Goal: Information Seeking & Learning: Compare options

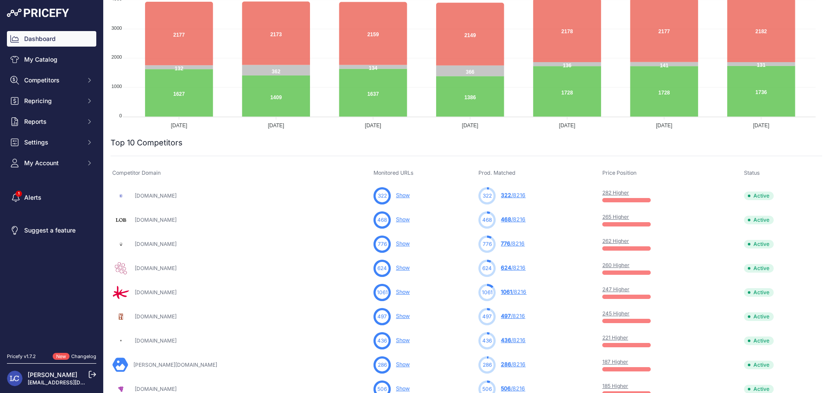
scroll to position [96, 0]
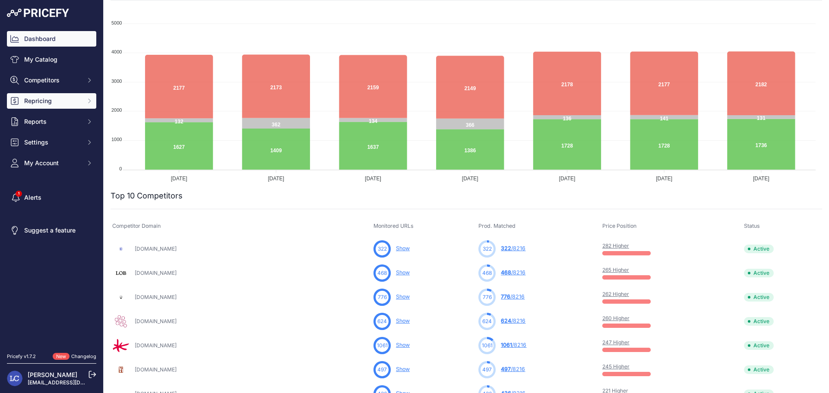
click at [67, 96] on button "Repricing" at bounding box center [51, 101] width 89 height 16
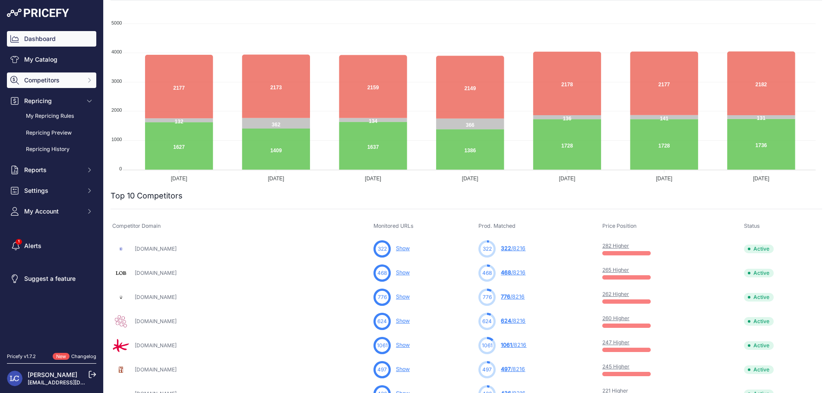
click at [72, 81] on span "Competitors" at bounding box center [52, 80] width 57 height 9
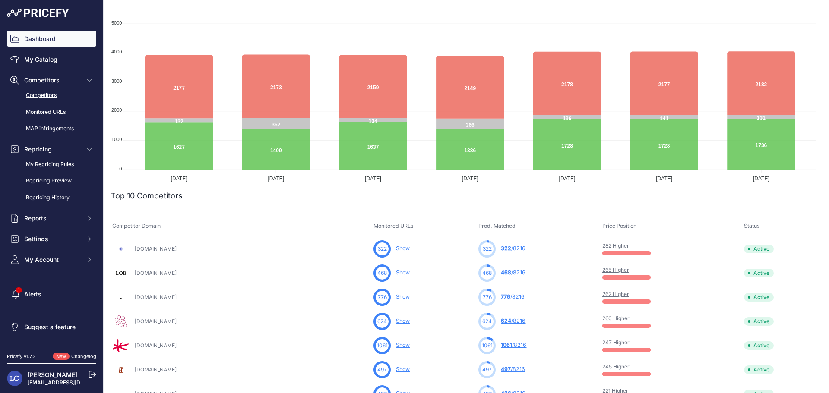
click at [51, 94] on link "Competitors" at bounding box center [51, 95] width 89 height 15
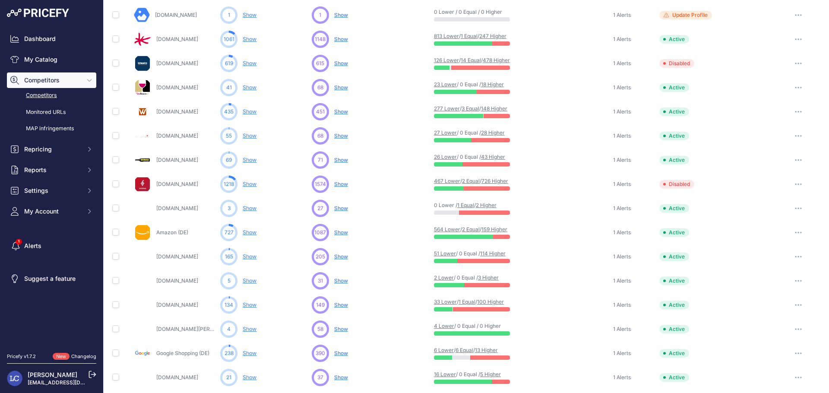
scroll to position [208, 0]
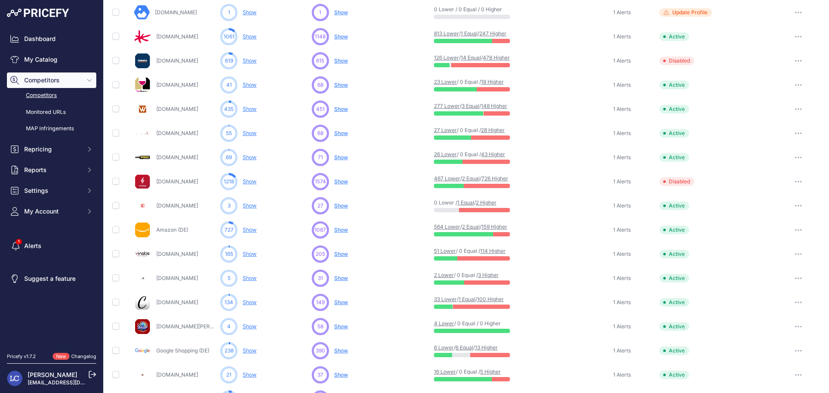
click at [500, 129] on link "28 Higher" at bounding box center [493, 130] width 24 height 6
click at [179, 207] on link "Kaufland.de" at bounding box center [177, 206] width 42 height 6
click at [491, 203] on link "2 Higher" at bounding box center [486, 203] width 21 height 6
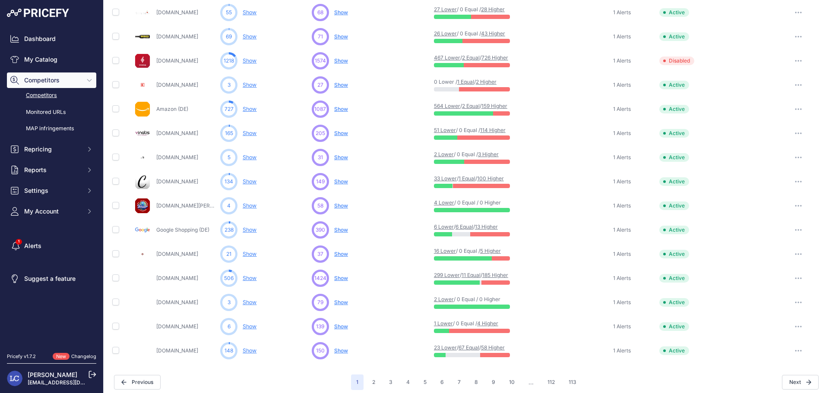
scroll to position [335, 0]
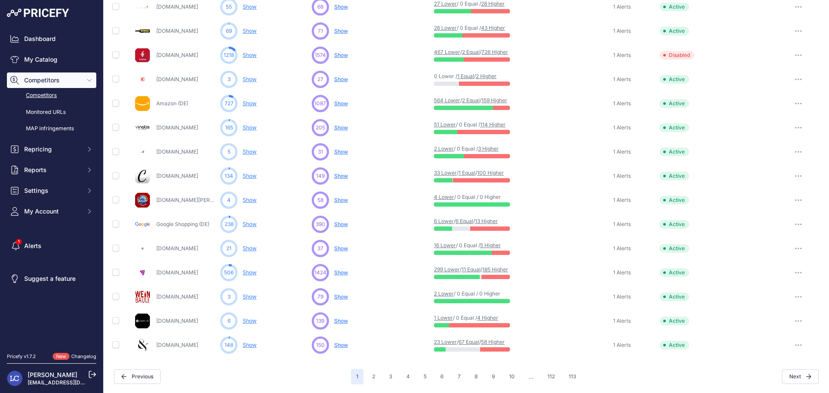
click at [508, 269] on link "185 Higher" at bounding box center [495, 269] width 26 height 6
click at [56, 111] on link "Monitored URLs" at bounding box center [51, 112] width 89 height 15
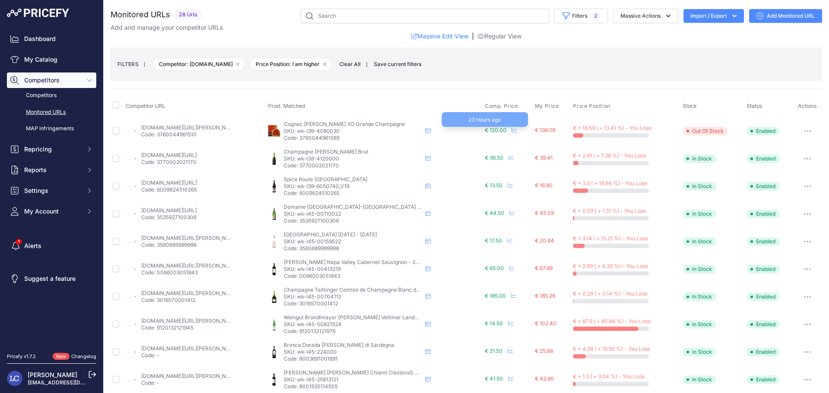
click at [492, 130] on span "€ 120.00" at bounding box center [496, 130] width 22 height 6
drag, startPoint x: 537, startPoint y: 130, endPoint x: 517, endPoint y: 141, distance: 23.2
click at [517, 141] on td "€ 120.00 23 Hours ago Show Price Timeline Price Timeline to 2025 Sun" at bounding box center [508, 131] width 50 height 28
click at [543, 130] on span "€ 138.59" at bounding box center [545, 130] width 20 height 6
click at [193, 156] on link "vinumnobile.de/schaumwein/champagne-virginie-t.-brut.html?prirule_jdsnikfkfjsd=…" at bounding box center [169, 155] width 56 height 6
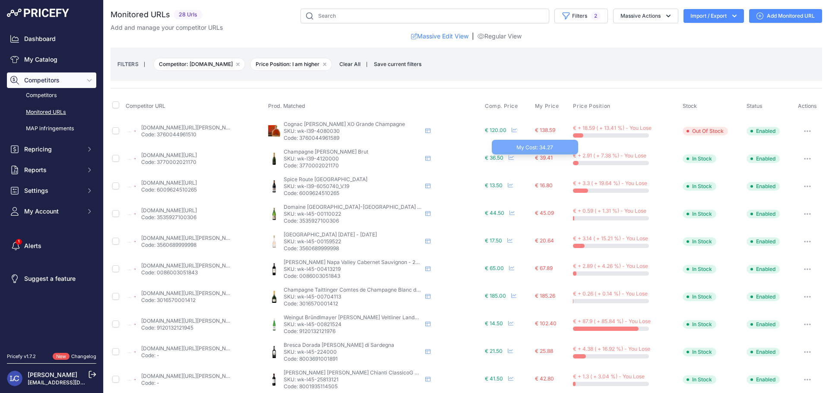
click at [540, 157] on span "€ 39.41" at bounding box center [544, 158] width 18 height 6
drag, startPoint x: 543, startPoint y: 158, endPoint x: 496, endPoint y: 212, distance: 71.3
click at [496, 212] on span "€ 44.50" at bounding box center [494, 213] width 19 height 6
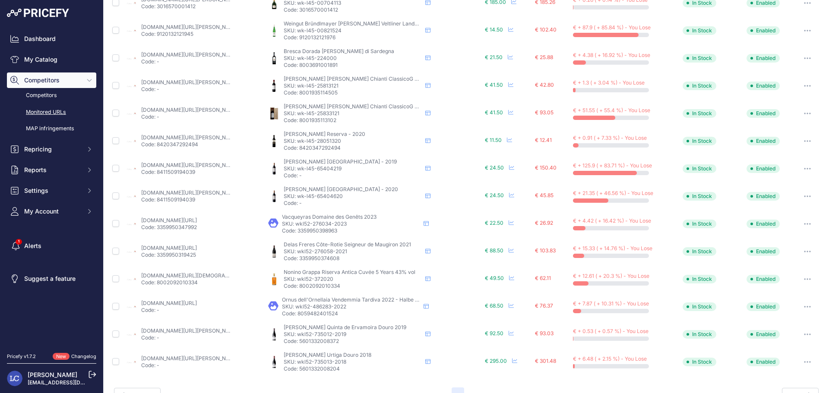
scroll to position [313, 0]
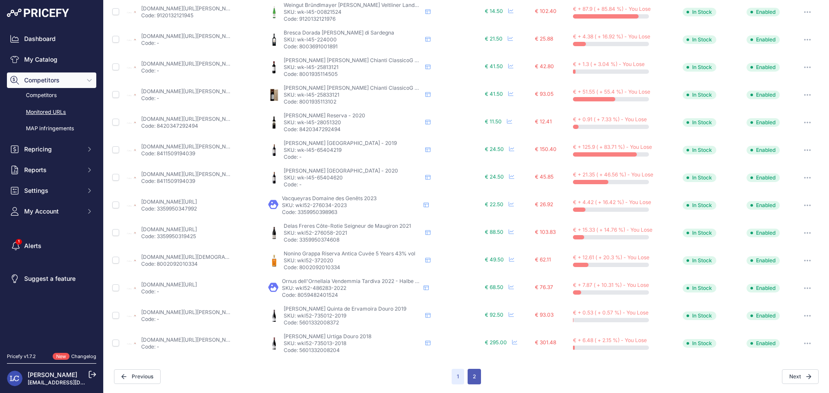
click at [472, 377] on button "2" at bounding box center [474, 377] width 13 height 16
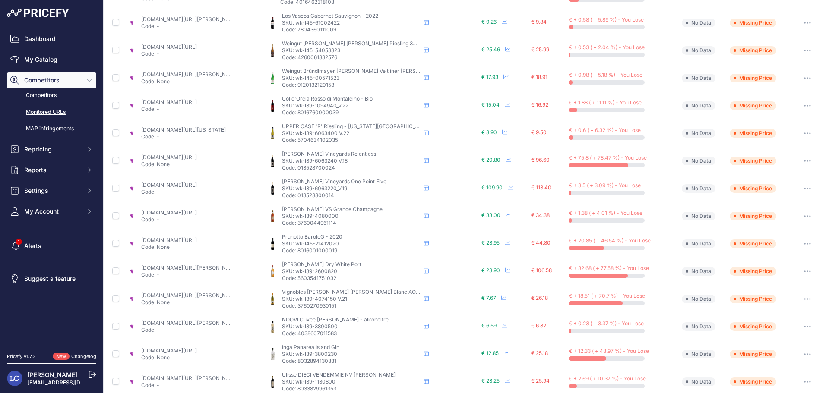
scroll to position [313, 0]
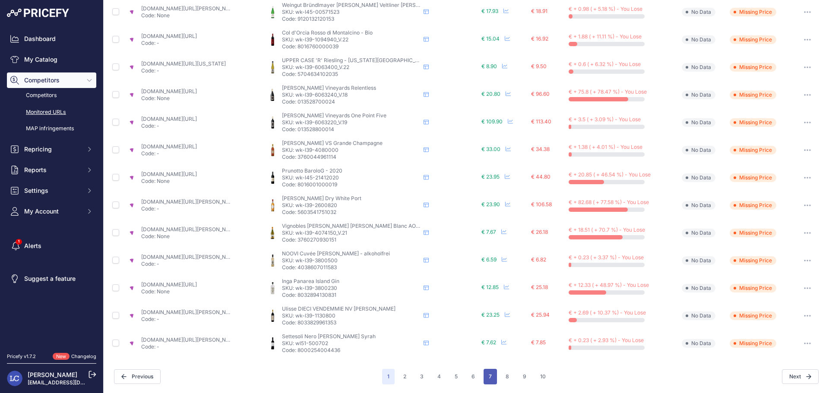
click at [485, 376] on button "7" at bounding box center [490, 377] width 13 height 16
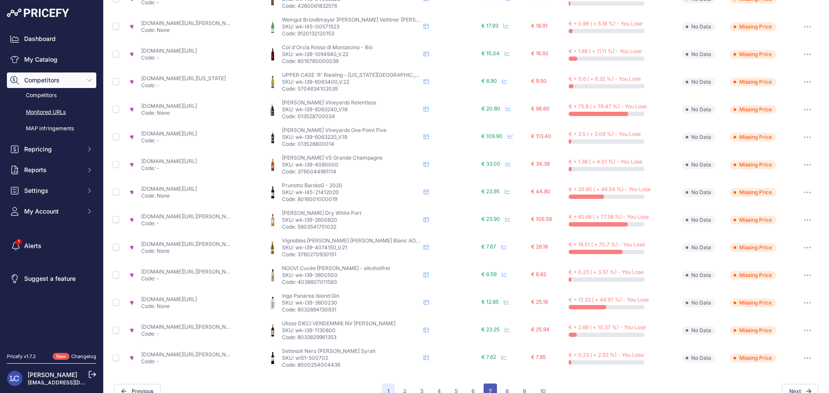
scroll to position [327, 0]
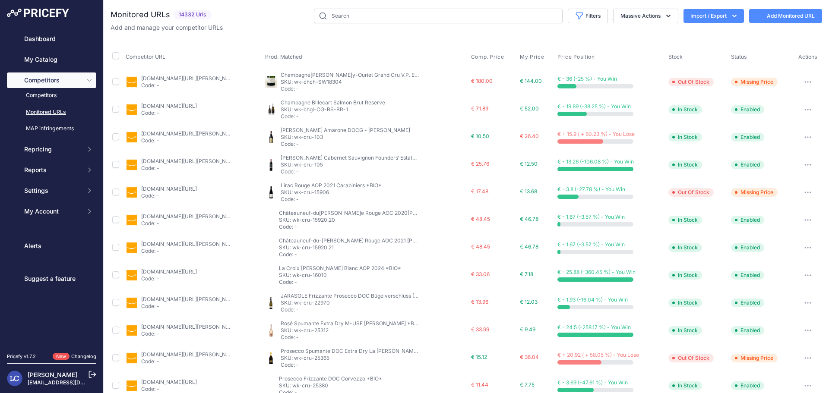
click at [703, 18] on button "Import / Export" at bounding box center [714, 16] width 60 height 14
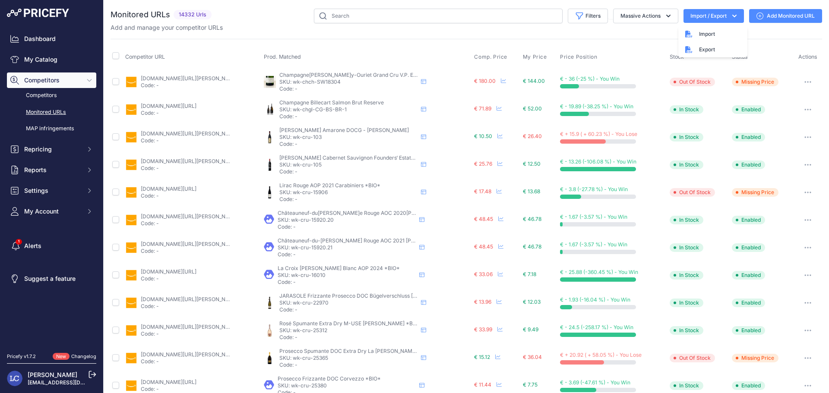
click at [646, 5] on div "You are not connected to the internet. Monitored URLs" at bounding box center [467, 328] width 712 height 657
click at [593, 16] on button "Filters" at bounding box center [588, 16] width 40 height 15
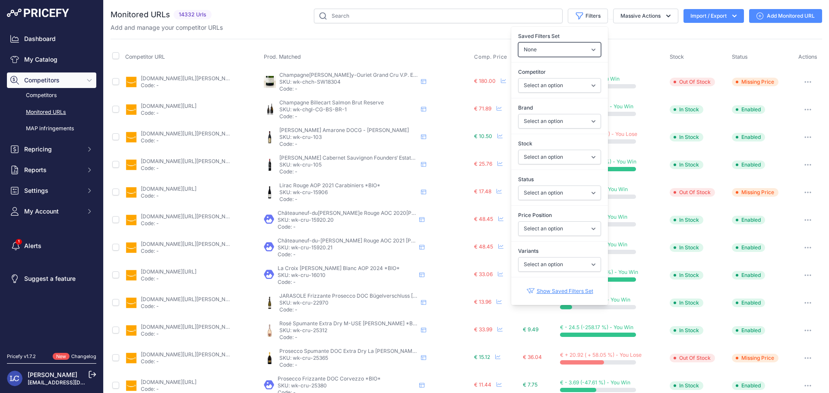
click at [547, 50] on select "None Competitors Cheaper Than Me Competitors Products Out Of Stock Competitors …" at bounding box center [559, 49] width 83 height 15
click at [542, 108] on label "Brand" at bounding box center [559, 108] width 83 height 9
click at [542, 114] on select "Select an option" at bounding box center [559, 121] width 83 height 15
click at [539, 194] on select "Select an option Enabled Disabled In progress Scraping Failed Not Found Missing…" at bounding box center [559, 193] width 83 height 15
click at [550, 177] on label "Status" at bounding box center [559, 179] width 83 height 9
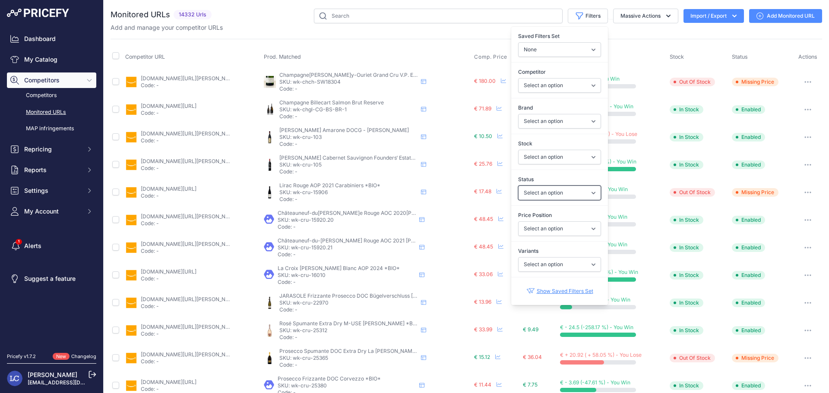
click at [550, 186] on select "Select an option Enabled Disabled In progress Scraping Failed Not Found Missing…" at bounding box center [559, 193] width 83 height 15
click at [560, 229] on select "Select an option I am lower Same price I am higher" at bounding box center [559, 229] width 83 height 15
select select "1"
click at [518, 222] on select "Select an option I am lower Same price I am higher" at bounding box center [559, 229] width 83 height 15
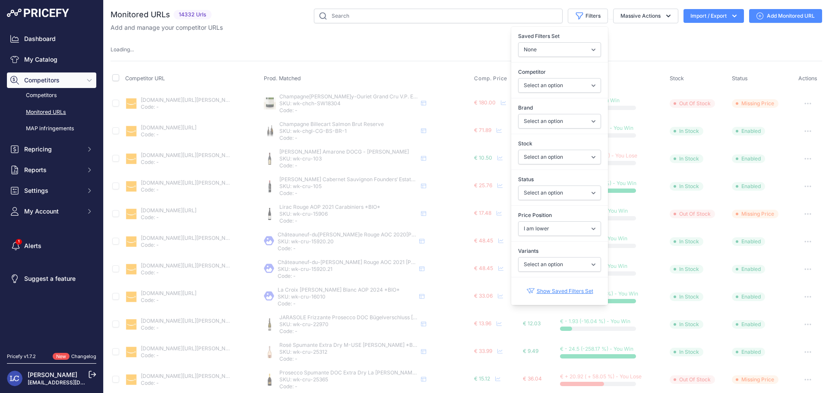
click at [465, 38] on div "Monitored URLs 14332 Urls" at bounding box center [467, 339] width 712 height 661
